Goal: Task Accomplishment & Management: Use online tool/utility

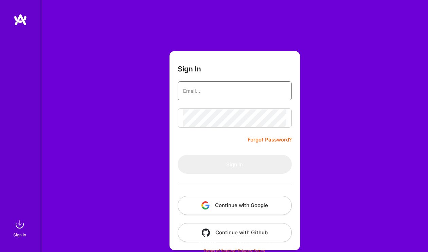
type input "[EMAIL_ADDRESS][DOMAIN_NAME]"
click at [221, 132] on form "Sign In [EMAIL_ADDRESS][DOMAIN_NAME] Forgot Password? Sign In Continue with Goo…" at bounding box center [234, 150] width 130 height 199
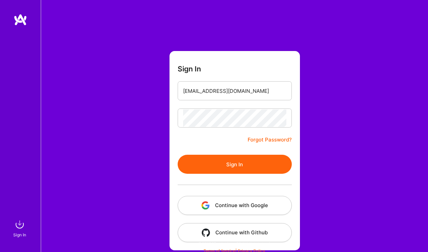
click at [231, 166] on button "Sign In" at bounding box center [235, 163] width 114 height 19
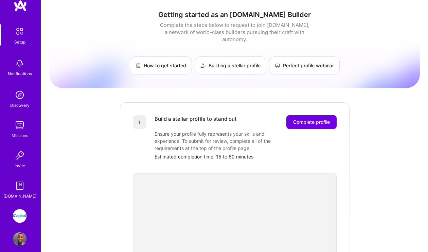
scroll to position [11, 0]
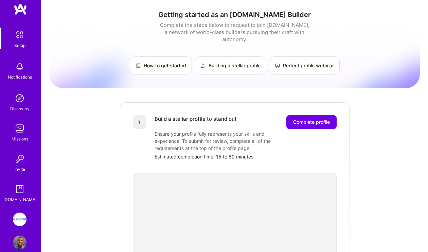
click at [20, 220] on img at bounding box center [20, 219] width 14 height 14
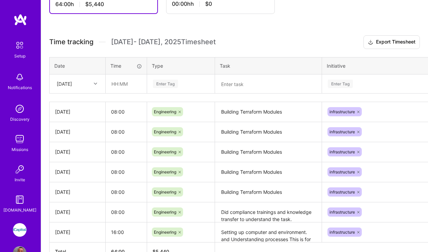
scroll to position [211, 0]
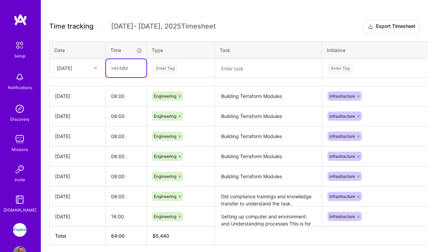
click at [127, 69] on input "text" at bounding box center [126, 68] width 40 height 18
type input "08:00"
click at [181, 66] on div "Enter Tag" at bounding box center [180, 68] width 57 height 8
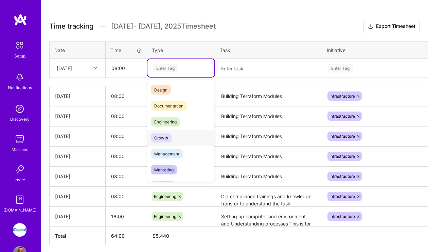
scroll to position [0, 0]
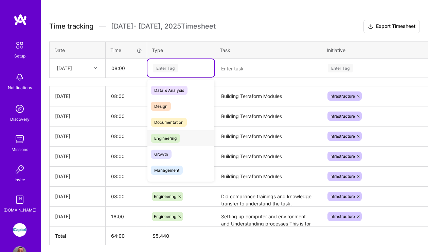
click at [178, 140] on span "Engineering" at bounding box center [165, 137] width 29 height 9
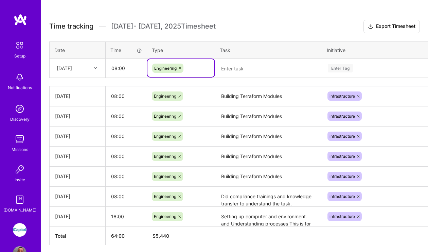
click at [252, 71] on textarea at bounding box center [268, 68] width 105 height 18
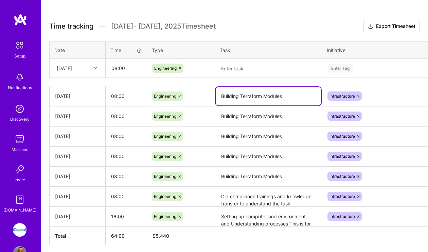
drag, startPoint x: 284, startPoint y: 96, endPoint x: 216, endPoint y: 97, distance: 67.6
click at [216, 97] on textarea "Building Terraform Modules" at bounding box center [268, 96] width 105 height 18
click at [248, 72] on textarea at bounding box center [268, 68] width 105 height 18
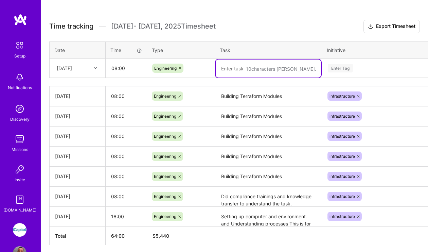
paste textarea "Building Terraform Modules"
type textarea "Building Terraform Modules"
click at [347, 67] on div "Enter Tag" at bounding box center [340, 68] width 25 height 11
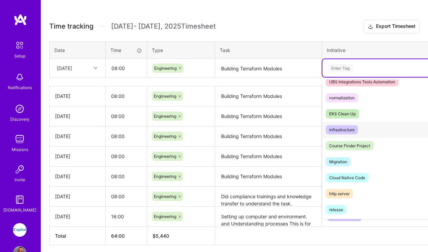
scroll to position [265, 0]
click at [370, 127] on div "infrastructure Hide" at bounding box center [384, 129] width 124 height 16
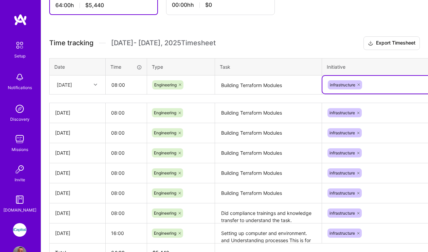
scroll to position [193, 0]
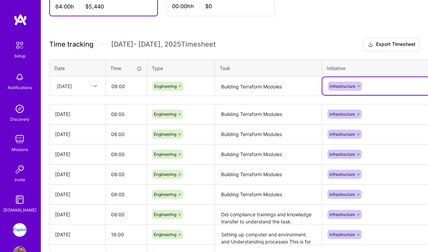
click at [96, 86] on icon at bounding box center [95, 85] width 3 height 3
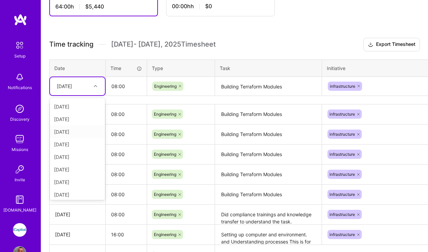
scroll to position [26, 0]
click at [82, 192] on div "[DATE]" at bounding box center [77, 192] width 55 height 13
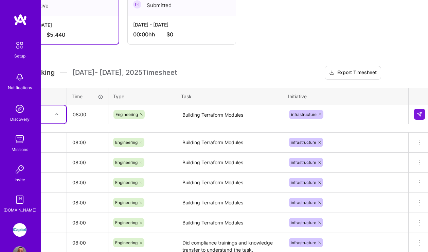
scroll to position [165, 42]
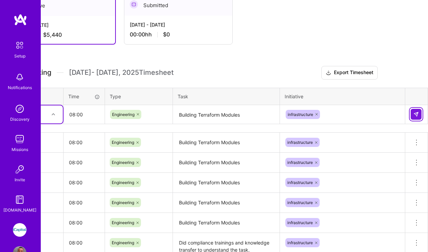
click at [417, 114] on img at bounding box center [415, 113] width 5 height 5
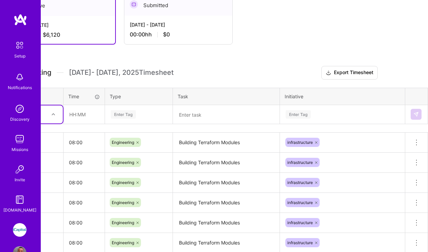
scroll to position [165, 0]
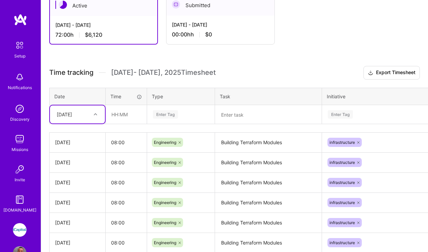
click at [96, 114] on icon at bounding box center [95, 113] width 3 height 3
click at [80, 220] on div "[DATE]" at bounding box center [77, 220] width 55 height 13
click at [123, 114] on input "text" at bounding box center [126, 114] width 40 height 18
type input "08:00"
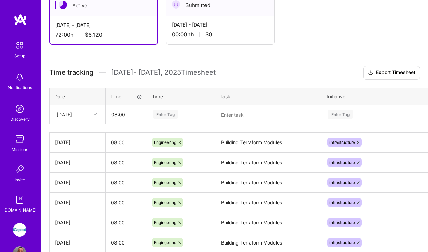
click at [180, 115] on div "Enter Tag" at bounding box center [180, 114] width 57 height 8
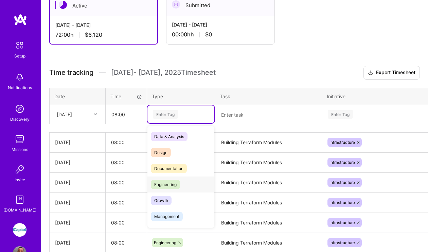
click at [176, 185] on span "Engineering" at bounding box center [165, 184] width 29 height 9
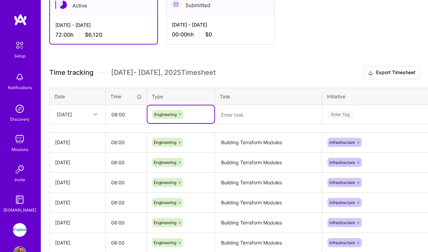
click at [254, 116] on textarea at bounding box center [268, 115] width 105 height 18
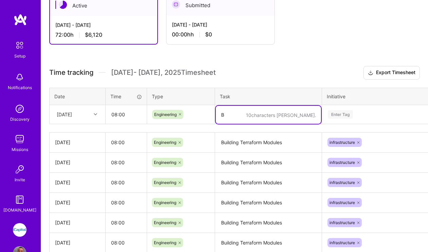
type textarea "B"
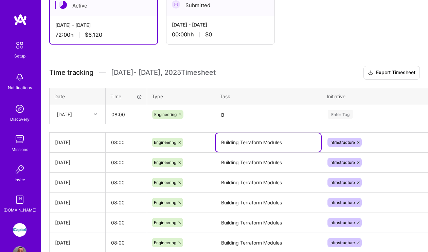
drag, startPoint x: 289, startPoint y: 143, endPoint x: 218, endPoint y: 140, distance: 71.0
click at [218, 140] on textarea "Building Terraform Modules" at bounding box center [268, 142] width 105 height 18
click at [238, 117] on textarea "B" at bounding box center [268, 115] width 105 height 18
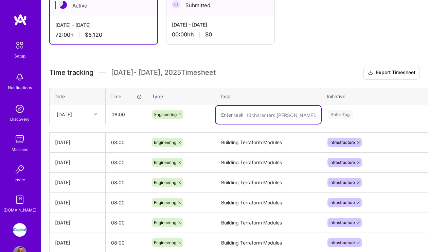
paste textarea "Building Terraform Modules"
type textarea "Building Terraform Modules"
click at [354, 115] on div "Enter Tag" at bounding box center [384, 114] width 115 height 8
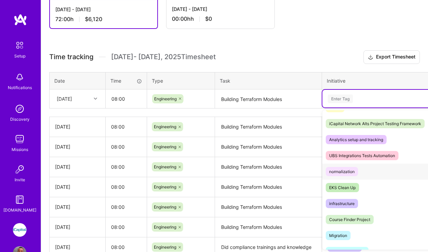
scroll to position [223, 0]
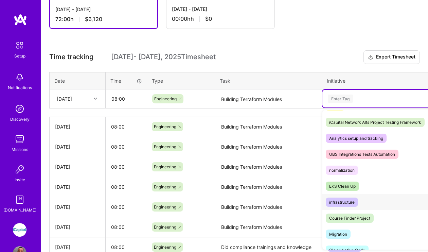
click at [357, 201] on span "infrastructure" at bounding box center [342, 201] width 32 height 9
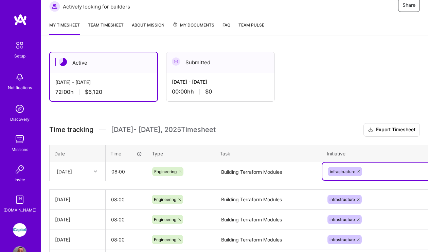
scroll to position [108, 42]
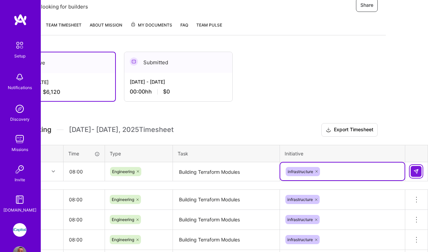
click at [418, 172] on img at bounding box center [415, 170] width 5 height 5
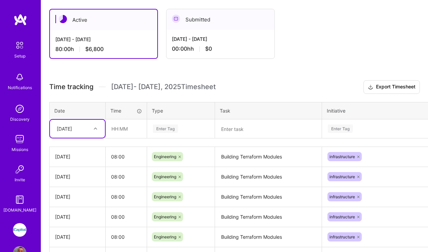
scroll to position [277, 0]
